Goal: Task Accomplishment & Management: Complete application form

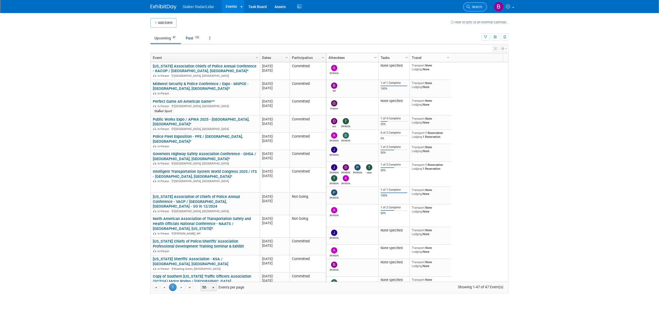
click at [478, 10] on link "Search" at bounding box center [475, 6] width 24 height 9
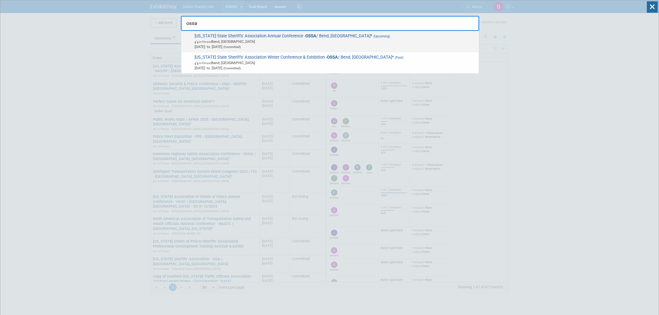
type input "ossa"
click at [268, 39] on span "In-Person Bend, OR" at bounding box center [336, 41] width 282 height 5
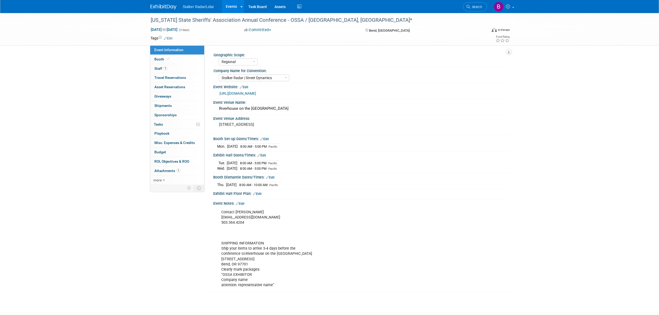
select select "Regional"
select select "Stalker Radar | Street Dynamics"
click at [172, 59] on link "Booth" at bounding box center [177, 59] width 54 height 9
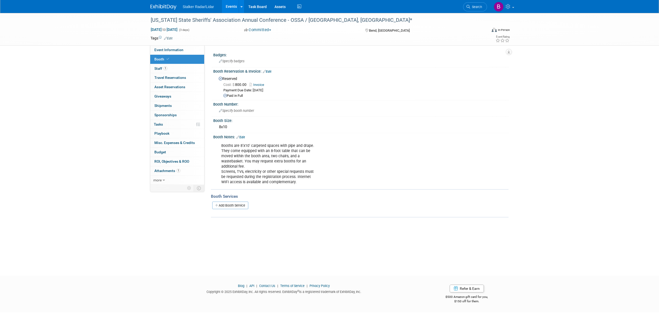
click at [258, 86] on span "Invoice" at bounding box center [257, 85] width 17 height 4
click at [259, 83] on link "Invoice" at bounding box center [257, 85] width 17 height 4
click at [476, 8] on span "Search" at bounding box center [476, 7] width 12 height 4
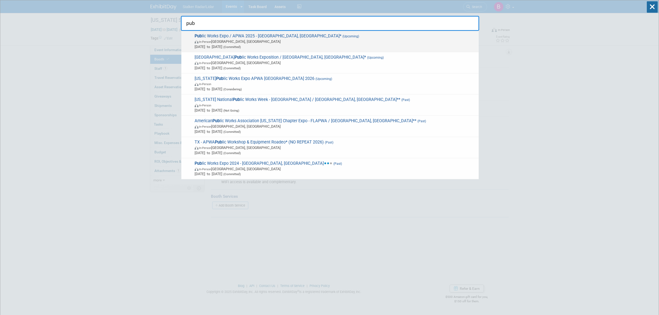
type input "pub"
click at [300, 38] on span "Pub lic Works Expo / APWA 2025 - Chicago, IL* (Upcoming) In-Person Chicago, IL …" at bounding box center [334, 41] width 283 height 16
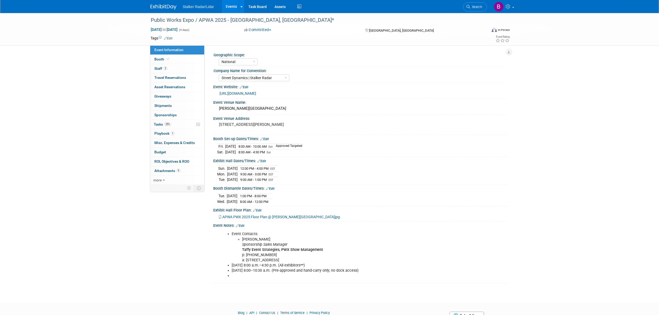
select select "National"
select select "Street Dynamics | Stalker Radar"
click at [163, 60] on span "Booth" at bounding box center [162, 59] width 16 height 4
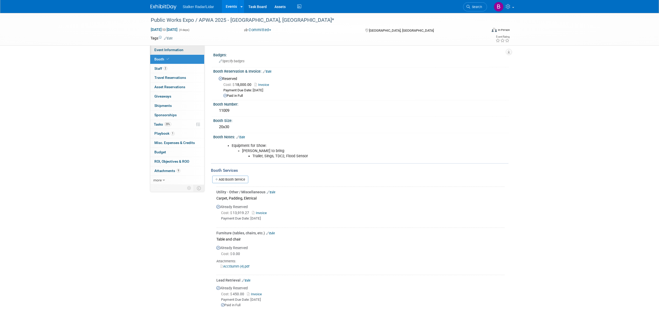
click at [169, 50] on span "Event Information" at bounding box center [168, 50] width 29 height 4
select select "National"
select select "Street Dynamics | Stalker Radar"
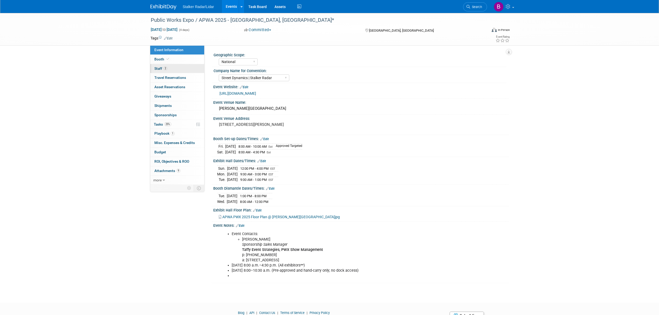
click at [168, 71] on link "2 Staff 2" at bounding box center [177, 68] width 54 height 9
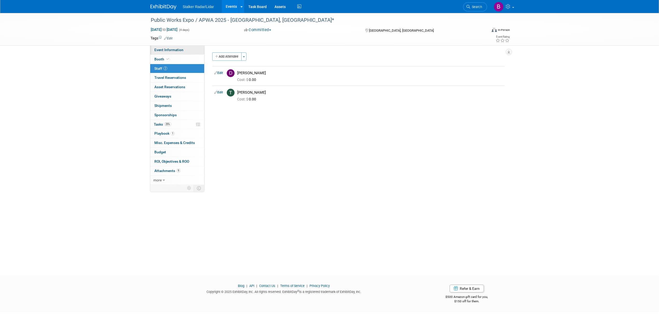
click at [180, 47] on link "Event Information" at bounding box center [177, 49] width 54 height 9
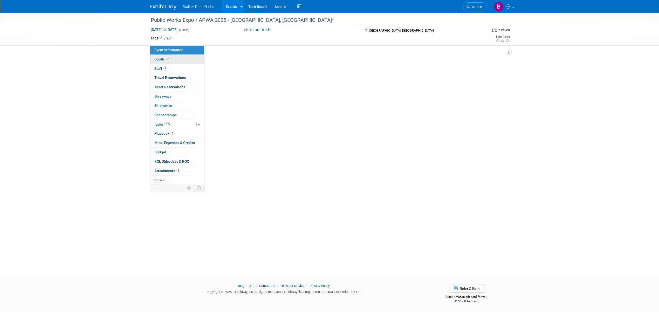
select select "National"
select select "Street Dynamics | Stalker Radar"
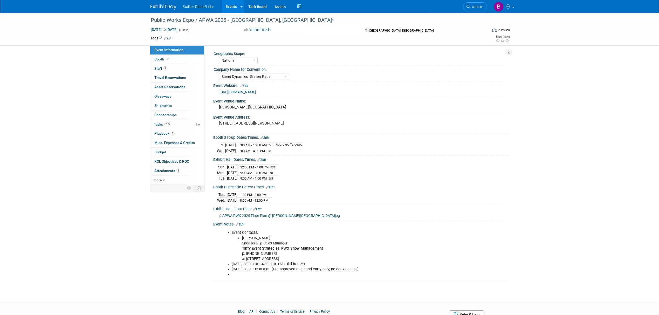
scroll to position [24, 0]
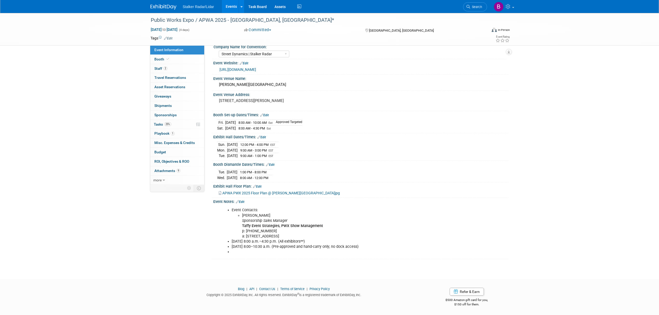
click at [235, 8] on link "Events" at bounding box center [231, 6] width 19 height 13
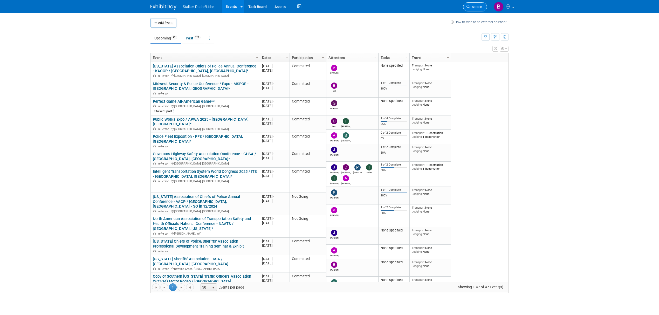
click at [477, 9] on link "Search" at bounding box center [475, 6] width 24 height 9
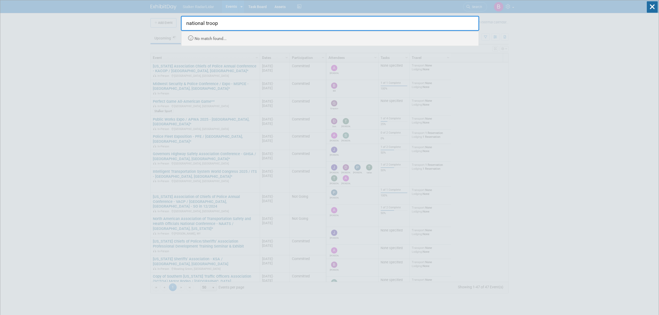
type input "national troop"
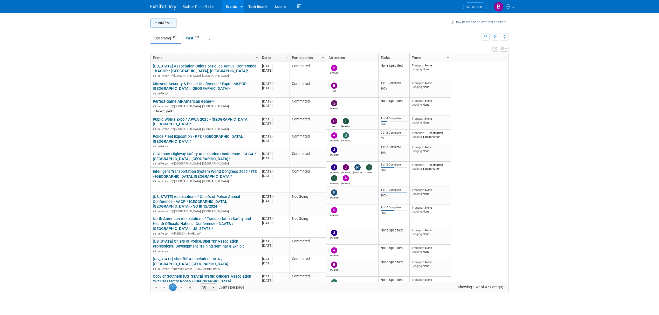
click at [163, 20] on button "Add Event" at bounding box center [164, 22] width 26 height 9
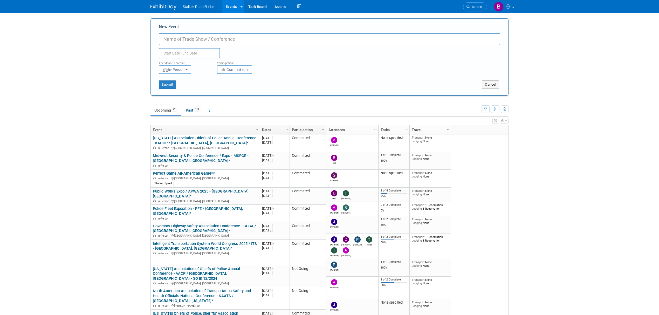
click at [188, 36] on input "New Event" at bounding box center [330, 39] width 342 height 12
click at [187, 35] on input "New Event" at bounding box center [330, 39] width 342 height 12
click at [303, 38] on input "National Trooper's Coalition Fall Conference 2025 - Scottsdale, AZ" at bounding box center [330, 39] width 342 height 12
type input "National Trooper's Coalition Fall Conference 2025 - Scottsdale, AZ"
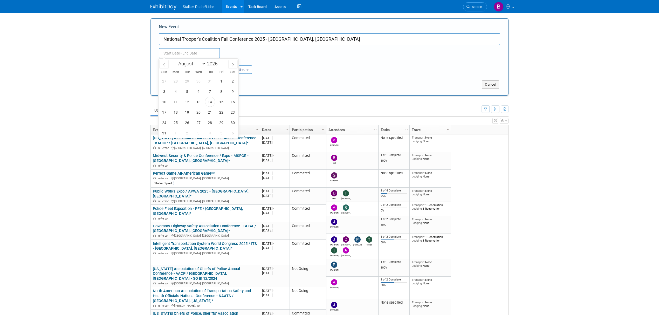
click at [174, 53] on input "text" at bounding box center [189, 53] width 61 height 10
click at [231, 65] on icon at bounding box center [233, 65] width 4 height 4
select select "8"
click at [188, 123] on span "30" at bounding box center [187, 123] width 10 height 10
click at [211, 125] on span "2" at bounding box center [210, 123] width 10 height 10
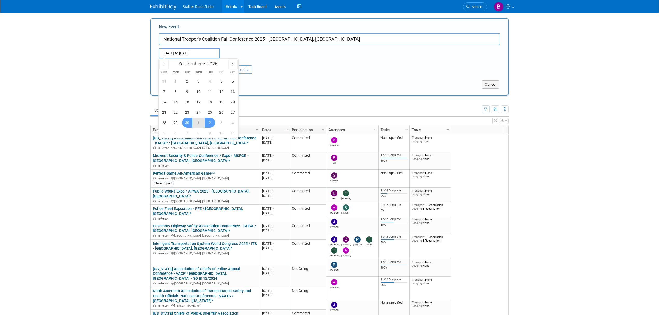
type input "Sep 30, 2025 to Oct 2, 2025"
click at [166, 81] on button "Submit" at bounding box center [167, 84] width 17 height 8
type input "National Trooper's Coalition Fall Conference 2025 - Scottsdale, AZ"
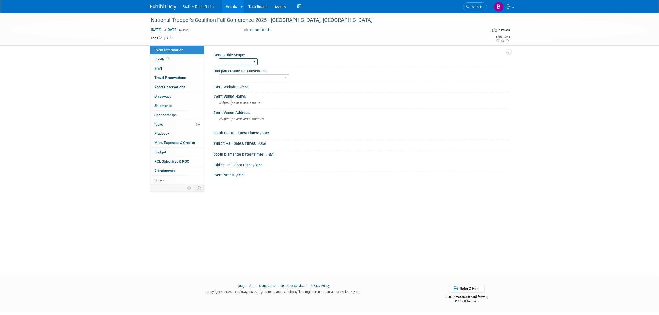
click at [239, 64] on select "Regional National International" at bounding box center [238, 61] width 39 height 7
select select "National"
click at [219, 58] on select "Regional National International" at bounding box center [238, 61] width 39 height 7
click at [249, 76] on select "Stalker Sensors Applied Concepts, Inc. | Stalker Radar Stalker Radar | Street D…" at bounding box center [254, 77] width 71 height 7
select select "Stalker Radar"
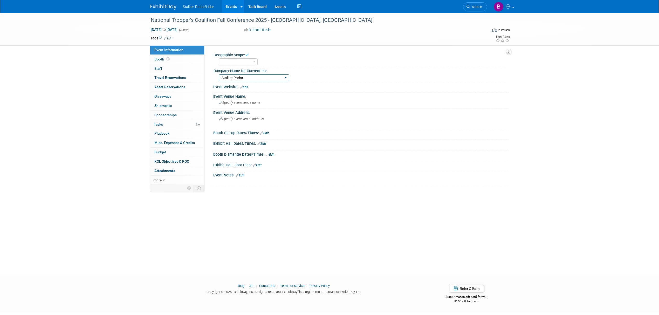
click at [219, 74] on select "Stalker Sensors Applied Concepts, Inc. | Stalker Radar Stalker Radar | Street D…" at bounding box center [254, 77] width 71 height 7
click at [241, 104] on span "Specify event venue name" at bounding box center [240, 103] width 42 height 4
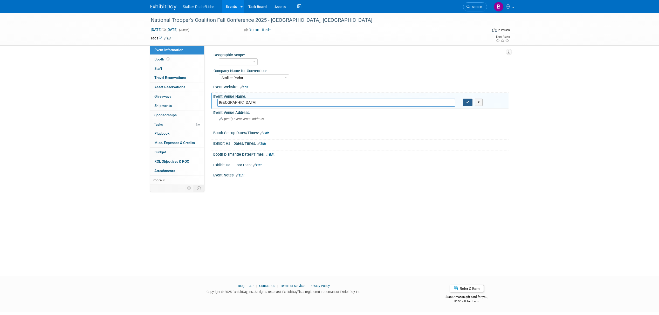
type input "Caesar's Republic Hotel"
click at [468, 103] on icon "button" at bounding box center [468, 101] width 4 height 3
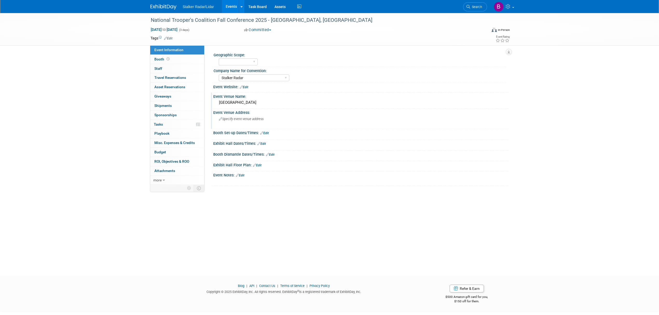
click at [232, 122] on div "Specify event venue address" at bounding box center [274, 121] width 115 height 12
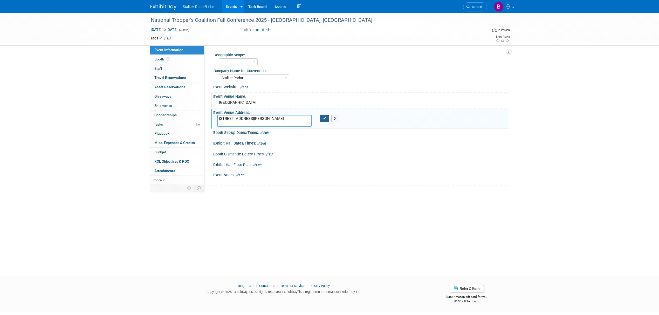
type textarea "[STREET_ADDRESS][PERSON_NAME]"
click at [323, 121] on button "button" at bounding box center [324, 118] width 9 height 7
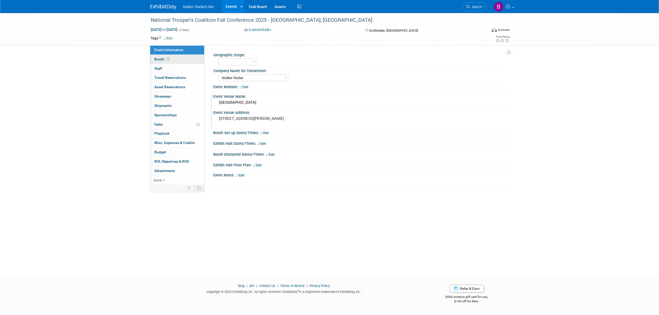
click at [179, 60] on link "Booth" at bounding box center [177, 59] width 54 height 9
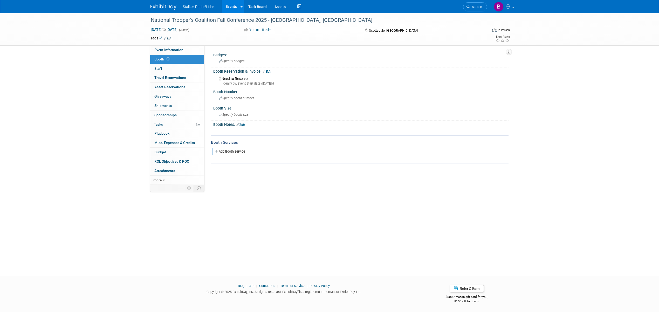
click at [269, 71] on link "Edit" at bounding box center [267, 72] width 9 height 4
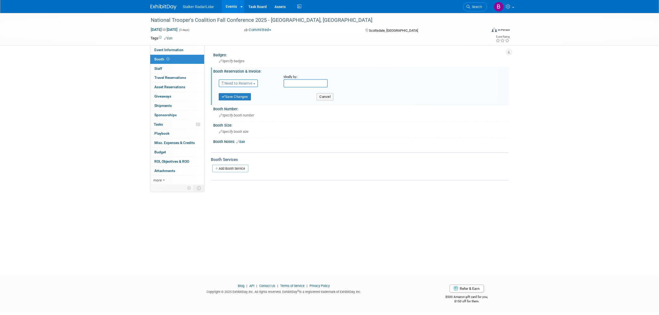
click at [248, 84] on span "Need to Reserve" at bounding box center [236, 83] width 31 height 4
click at [242, 100] on link "Reserved" at bounding box center [247, 99] width 56 height 7
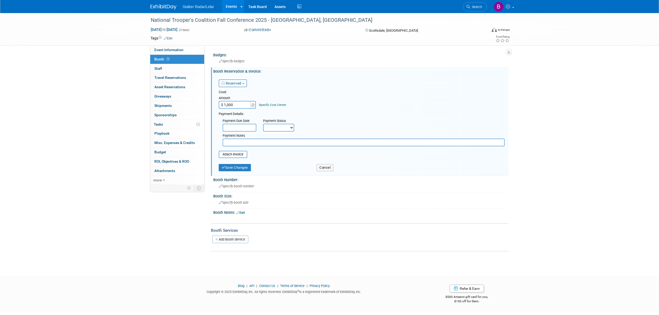
type input "$ 1,000.00"
click at [238, 124] on input "text" at bounding box center [240, 128] width 34 height 8
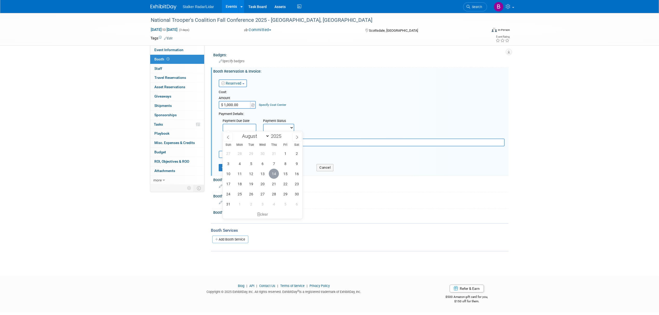
click at [274, 175] on span "14" at bounding box center [274, 174] width 10 height 10
type input "[DATE]"
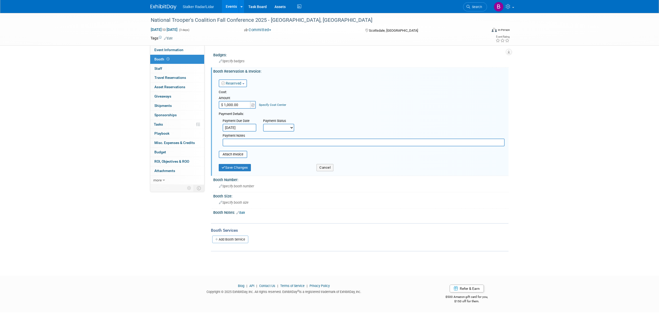
click at [282, 126] on select "Not Paid Yet Partially Paid Paid in Full" at bounding box center [278, 128] width 31 height 8
select select "1"
click at [263, 124] on select "Not Paid Yet Partially Paid Paid in Full" at bounding box center [278, 128] width 31 height 8
click at [235, 142] on input "text" at bounding box center [364, 143] width 282 height 8
type input "Gold Sponsor"
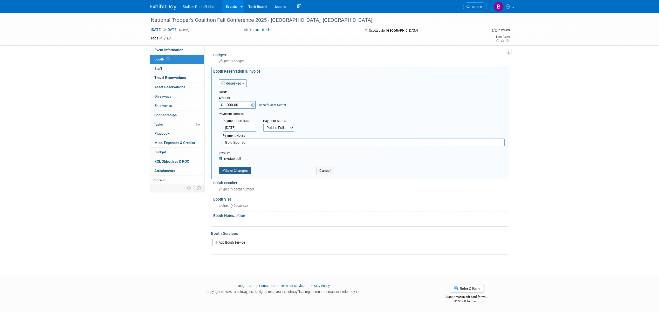
click at [239, 171] on button "Save Changes" at bounding box center [235, 170] width 32 height 7
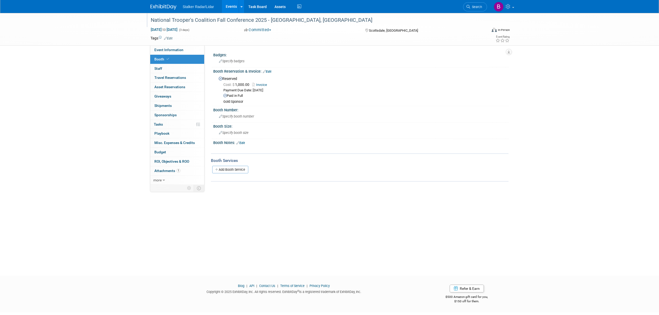
click at [249, 22] on div "National Trooper's Coalition Fall Conference 2025 - Scottsdale, AZ" at bounding box center [314, 20] width 330 height 9
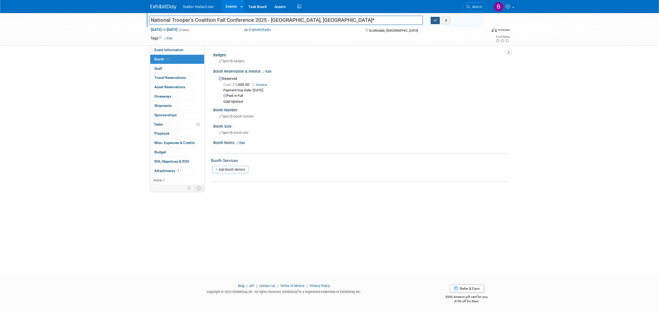
type input "National Trooper's Coalition Fall Conference 2025 - [GEOGRAPHIC_DATA], [GEOGRAP…"
click at [432, 19] on button "button" at bounding box center [435, 20] width 9 height 7
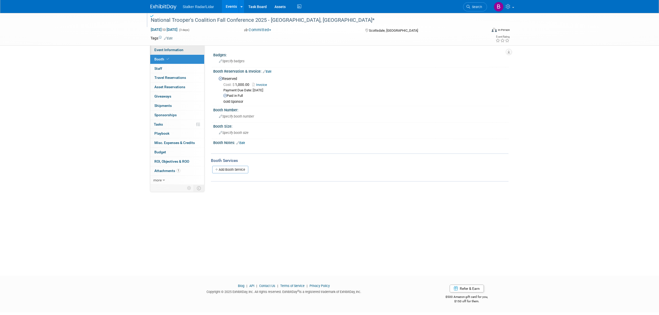
click at [170, 47] on link "Event Information" at bounding box center [177, 49] width 54 height 9
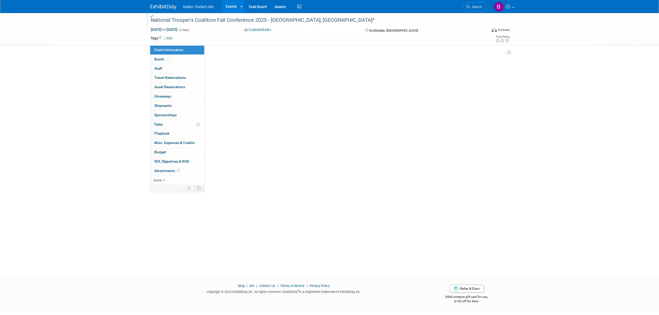
select select "National"
select select "Stalker Radar"
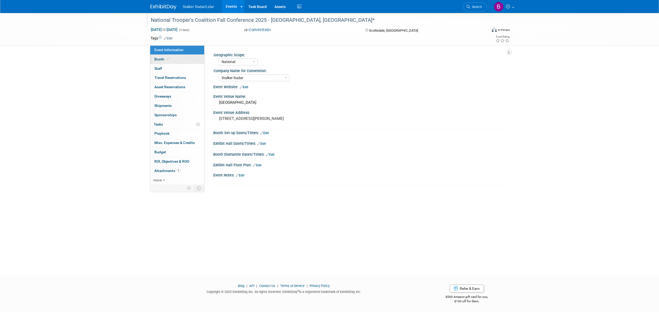
click at [174, 60] on link "Booth" at bounding box center [177, 59] width 54 height 9
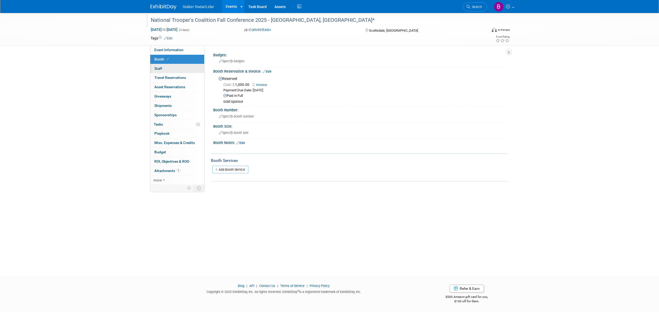
click at [175, 71] on link "0 Staff 0" at bounding box center [177, 68] width 54 height 9
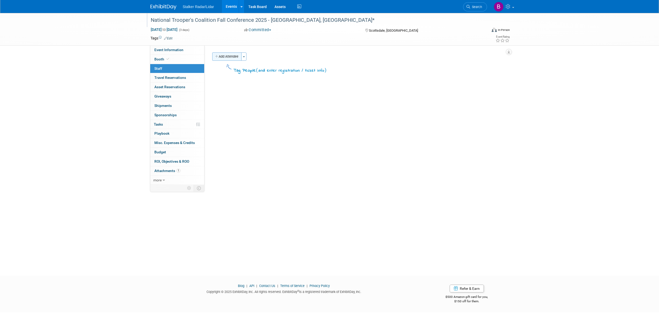
click at [230, 53] on button "Add Attendee" at bounding box center [226, 56] width 29 height 8
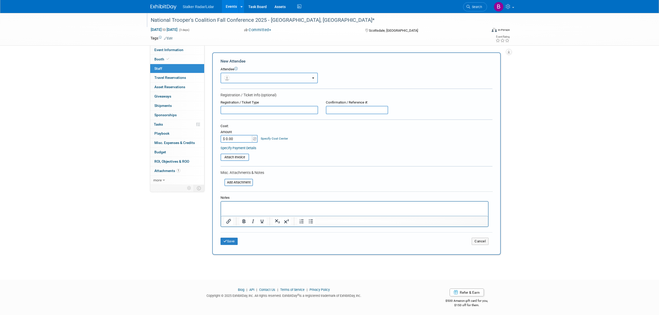
click at [237, 77] on button "button" at bounding box center [269, 78] width 97 height 11
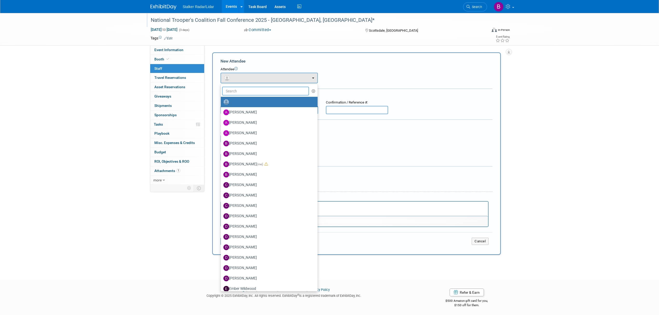
click at [235, 88] on input "text" at bounding box center [265, 91] width 87 height 9
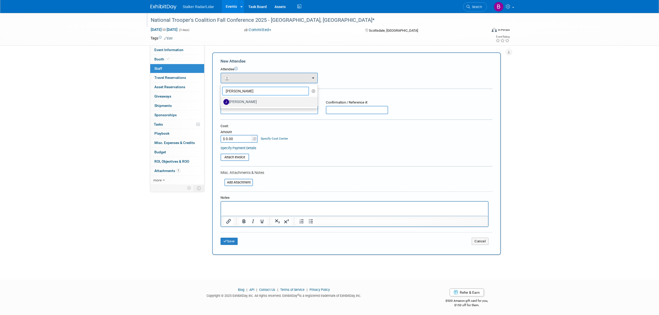
type input "joe"
click at [247, 102] on label "Joe Bartels" at bounding box center [267, 102] width 89 height 8
click at [222, 102] on input "Joe Bartels" at bounding box center [219, 101] width 3 height 3
select select "58710368-b1ed-4f69-9e81-a4d6486048fe"
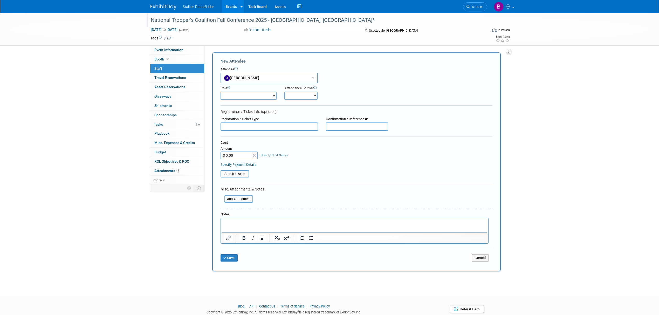
click at [261, 94] on select "Demonstrator Host Planner Presenter Sales Representative Set-up/Dismantle Crew …" at bounding box center [249, 96] width 56 height 8
click at [365, 92] on div "Role Demonstrator Host Planner Presenter Sales Representative" at bounding box center [357, 91] width 280 height 17
click at [299, 93] on select "Onsite Remote" at bounding box center [300, 96] width 33 height 8
select select "1"
click at [284, 92] on select "Onsite Remote" at bounding box center [300, 96] width 33 height 8
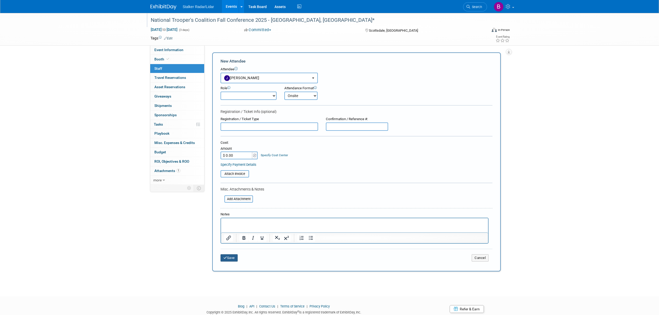
click at [231, 259] on button "Save" at bounding box center [229, 257] width 17 height 7
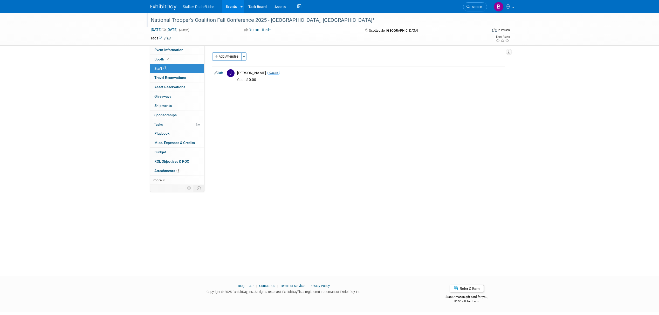
click at [191, 6] on span "Stalker Radar/Lidar" at bounding box center [198, 7] width 31 height 4
click at [152, 4] on img at bounding box center [164, 6] width 26 height 5
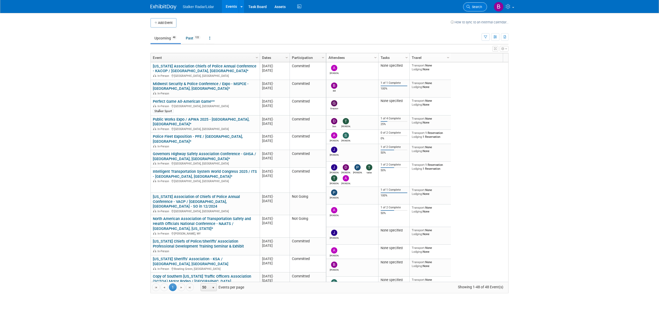
click at [469, 4] on link "Search" at bounding box center [475, 6] width 24 height 9
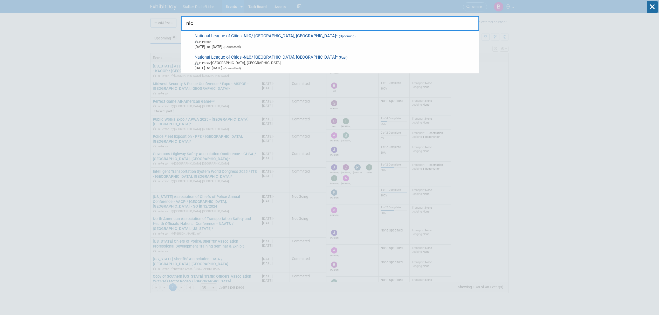
type input "nlc"
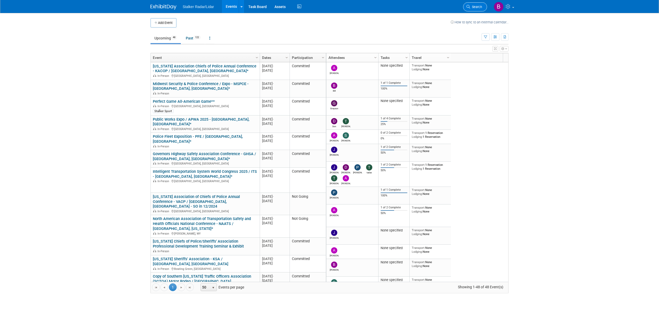
click at [475, 9] on link "Search" at bounding box center [475, 6] width 24 height 9
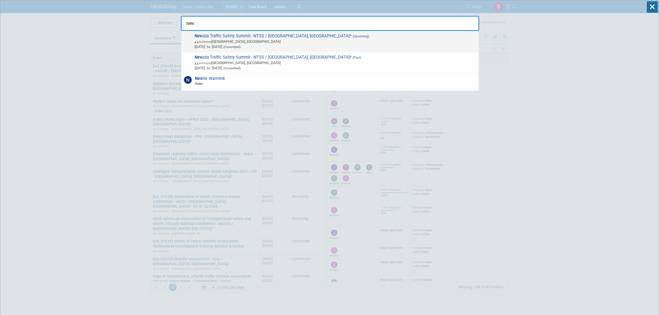
type input "nev"
click at [257, 41] on span "In-Person [GEOGRAPHIC_DATA], [GEOGRAPHIC_DATA]" at bounding box center [336, 41] width 282 height 5
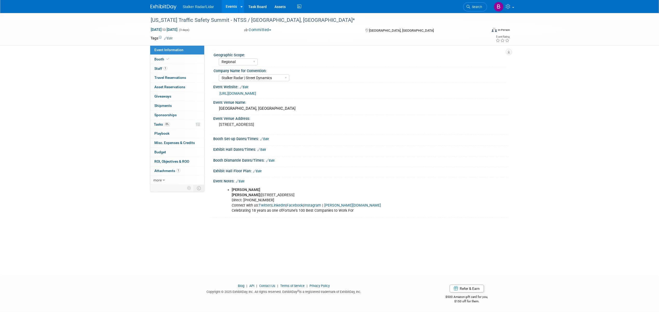
select select "Regional"
select select "Stalker Radar | Street Dynamics"
click at [174, 69] on link "1 Staff 1" at bounding box center [177, 68] width 54 height 9
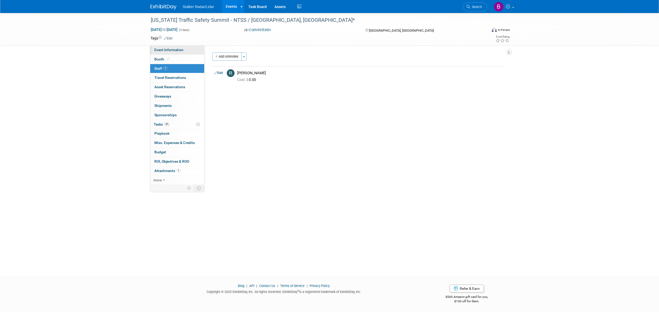
click at [165, 47] on link "Event Information" at bounding box center [177, 49] width 54 height 9
select select "Regional"
select select "Stalker Radar | Street Dynamics"
